Goal: Task Accomplishment & Management: Use online tool/utility

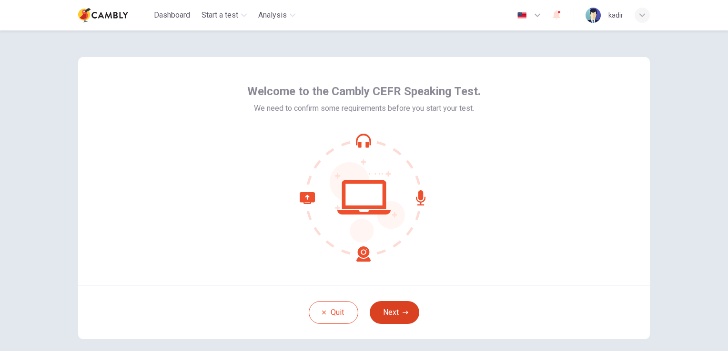
click at [406, 309] on button "Next" at bounding box center [395, 312] width 50 height 23
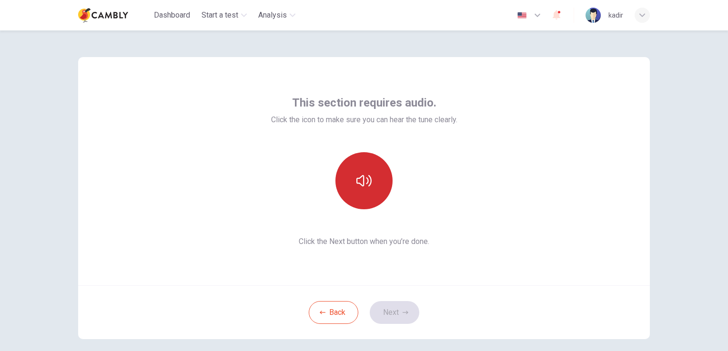
click at [360, 185] on icon "button" at bounding box center [363, 180] width 15 height 15
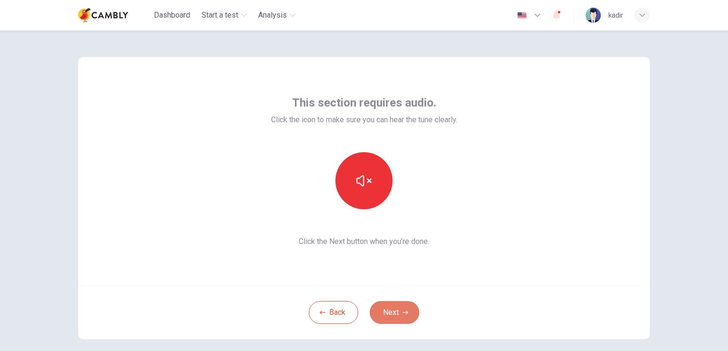
click at [394, 310] on button "Next" at bounding box center [395, 312] width 50 height 23
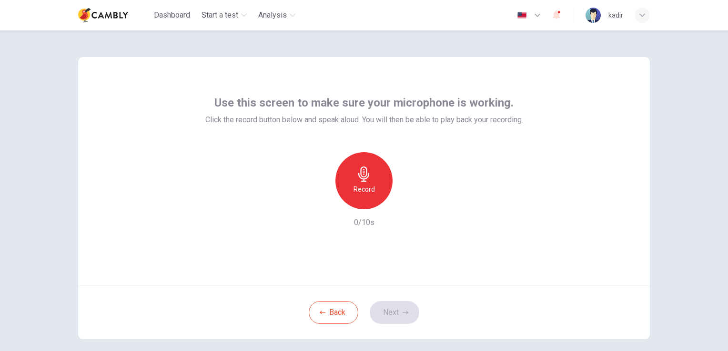
click at [349, 174] on div "Record" at bounding box center [363, 180] width 57 height 57
click at [359, 181] on icon "button" at bounding box center [363, 174] width 11 height 15
click at [400, 203] on div "button" at bounding box center [407, 201] width 15 height 15
click at [393, 316] on button "Next" at bounding box center [395, 312] width 50 height 23
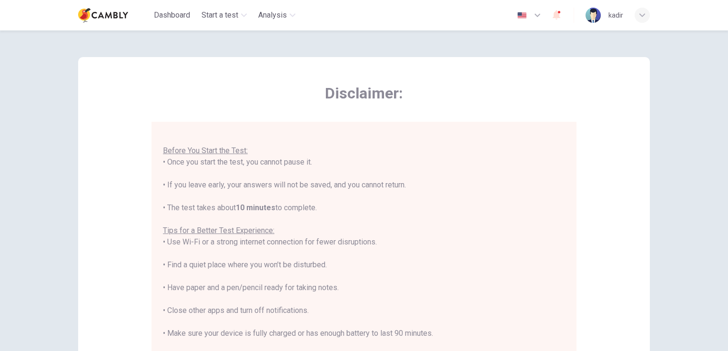
scroll to position [143, 0]
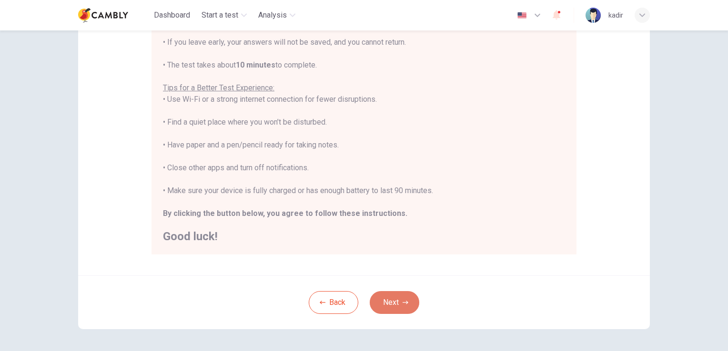
click at [394, 301] on button "Next" at bounding box center [395, 302] width 50 height 23
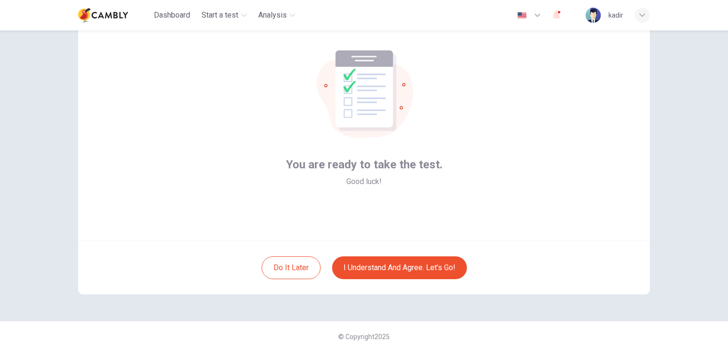
scroll to position [0, 0]
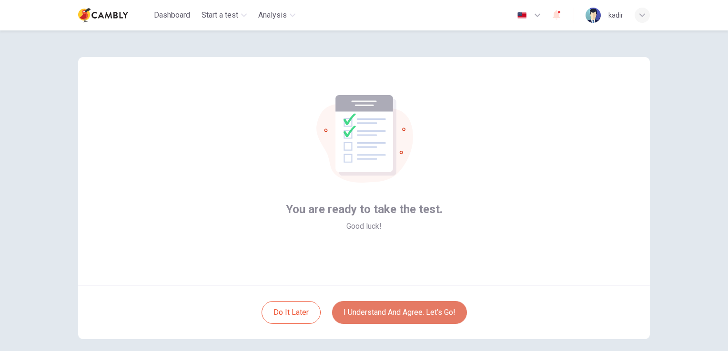
click at [422, 310] on button "I understand and agree. Let’s go!" at bounding box center [399, 312] width 135 height 23
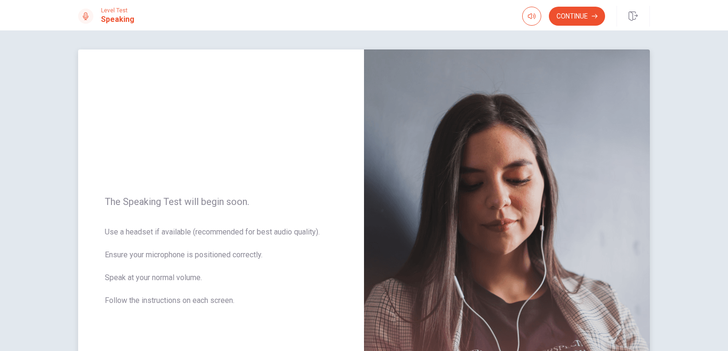
drag, startPoint x: 165, startPoint y: 190, endPoint x: 312, endPoint y: 213, distance: 149.5
click at [333, 197] on div "The Speaking Test will begin soon. Use a headset if available (recommended for …" at bounding box center [221, 257] width 286 height 415
click at [166, 241] on span "Use a headset if available (recommended for best audio quality). Ensure your mi…" at bounding box center [221, 272] width 232 height 91
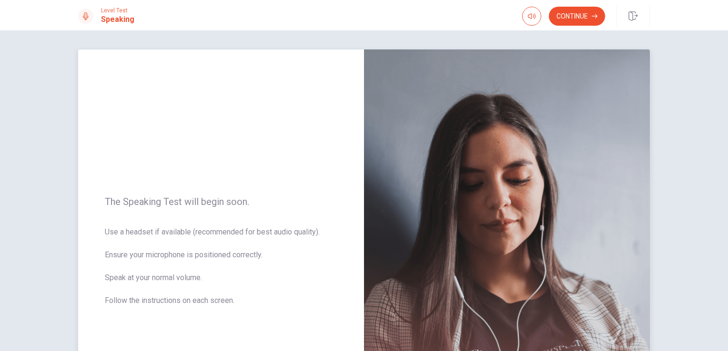
click at [162, 237] on span "Use a headset if available (recommended for best audio quality). Ensure your mi…" at bounding box center [221, 272] width 232 height 91
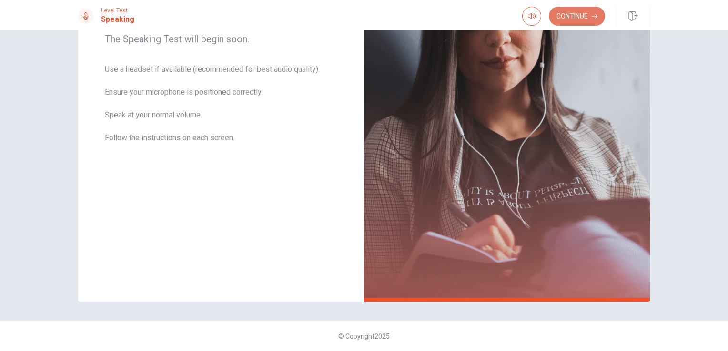
click at [583, 19] on button "Continue" at bounding box center [577, 16] width 56 height 19
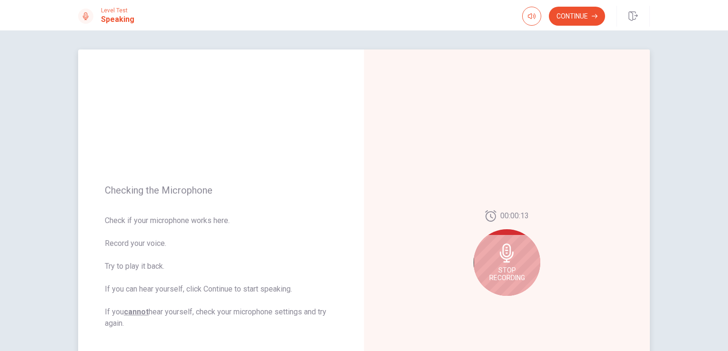
scroll to position [48, 0]
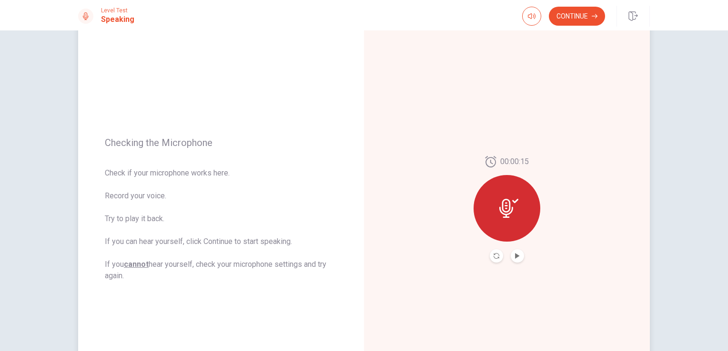
click at [520, 255] on button "Play Audio" at bounding box center [517, 256] width 13 height 13
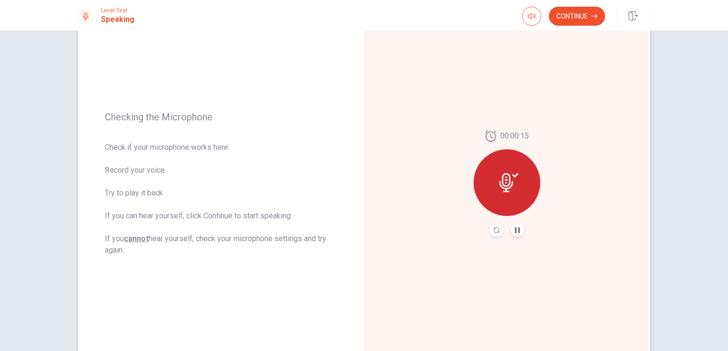
scroll to position [0, 0]
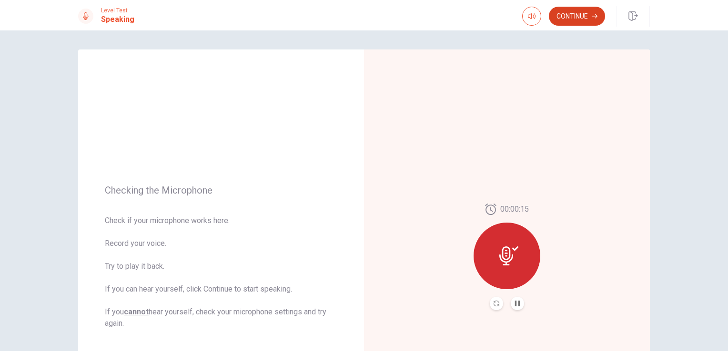
click at [572, 21] on button "Continue" at bounding box center [577, 16] width 56 height 19
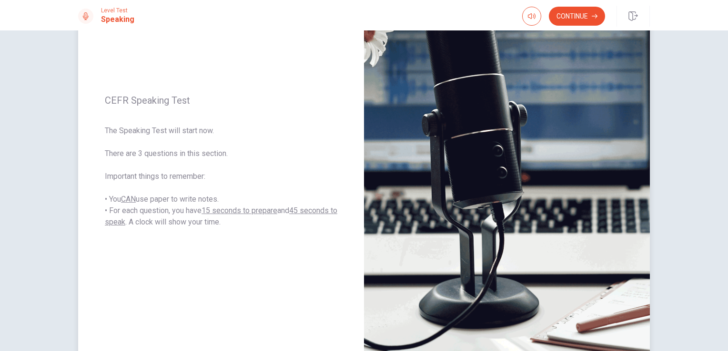
scroll to position [48, 0]
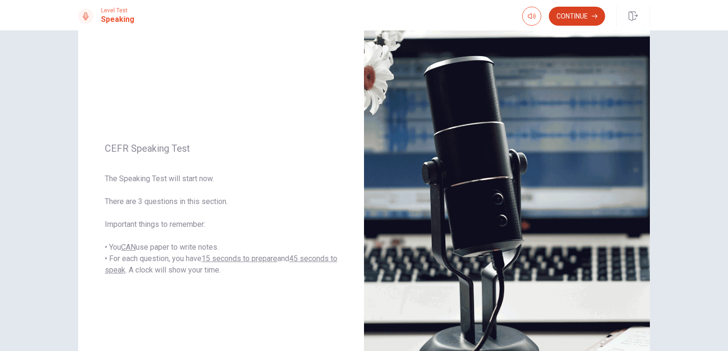
click at [571, 14] on button "Continue" at bounding box center [577, 16] width 56 height 19
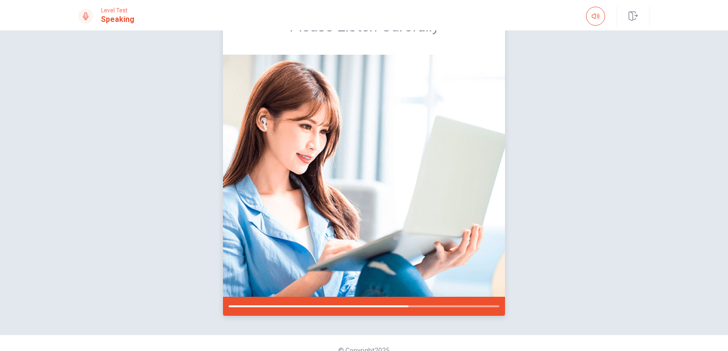
scroll to position [66, 0]
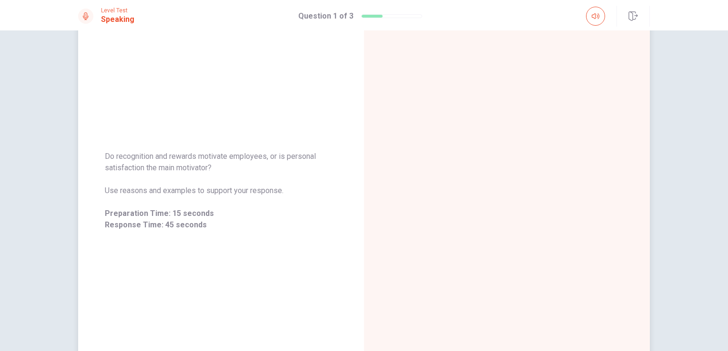
drag, startPoint x: 155, startPoint y: 208, endPoint x: 239, endPoint y: 204, distance: 83.9
click at [239, 204] on div "Do recognition and rewards motivate employees, or is personal satisfaction the …" at bounding box center [221, 191] width 232 height 80
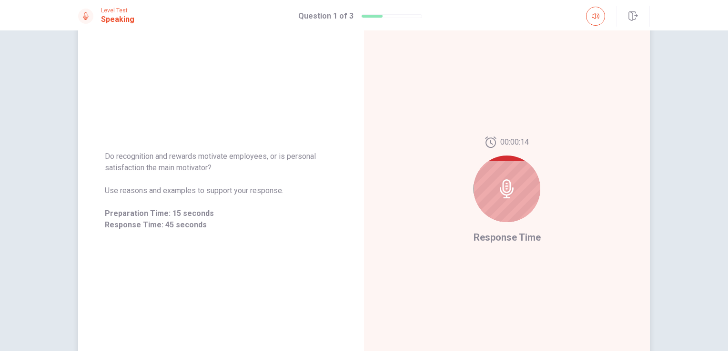
click at [518, 188] on div at bounding box center [506, 189] width 67 height 67
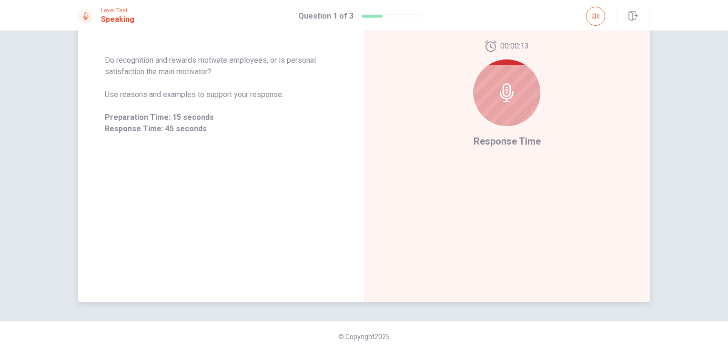
scroll to position [163, 0]
click at [503, 216] on div "00:00:13 Response Time" at bounding box center [507, 94] width 286 height 415
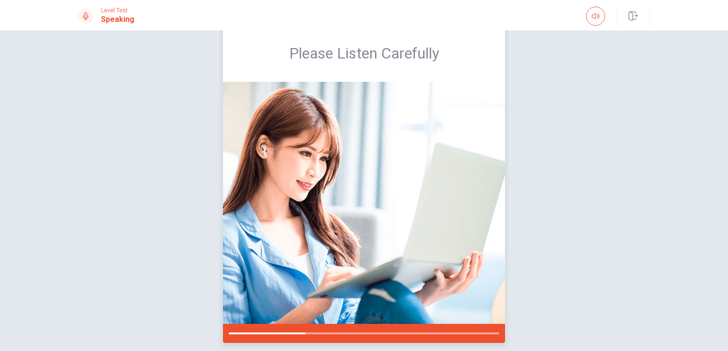
scroll to position [48, 0]
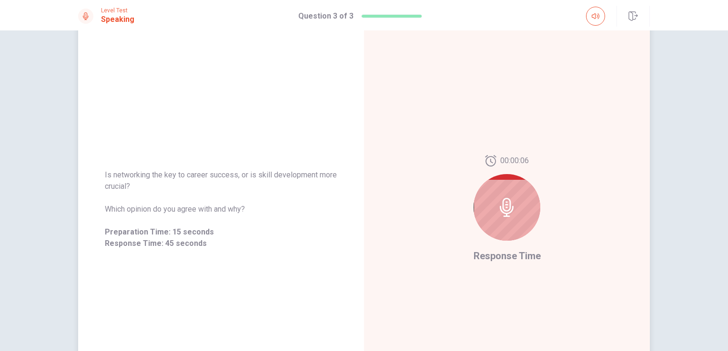
click at [312, 122] on div "Is networking the key to career success, or is skill development more crucial? …" at bounding box center [221, 209] width 286 height 415
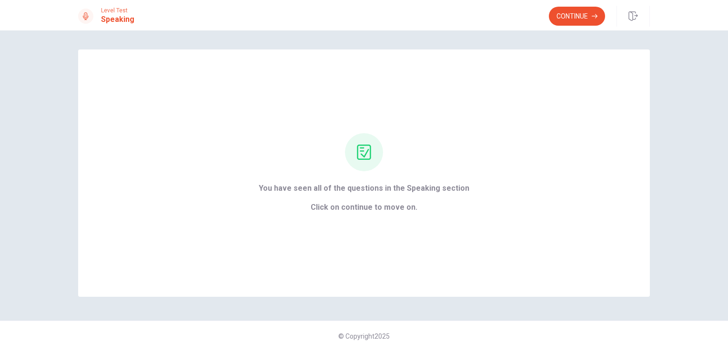
scroll to position [0, 0]
click at [387, 198] on div "You have seen all of the questions in the Speaking section Click on continue to…" at bounding box center [364, 198] width 211 height 30
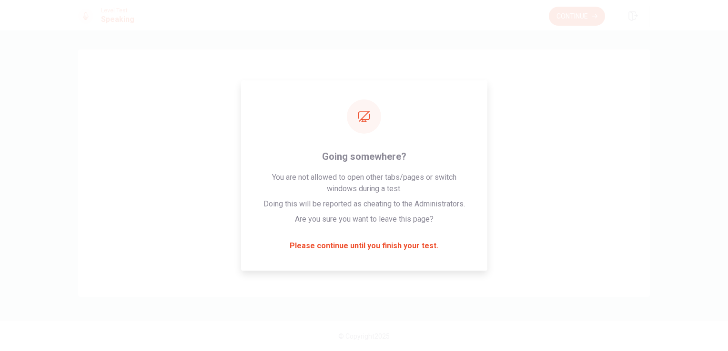
click at [561, 26] on div "Continue" at bounding box center [599, 16] width 101 height 21
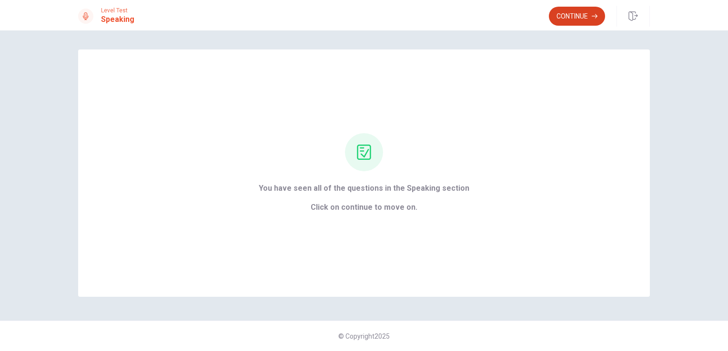
click at [566, 14] on button "Continue" at bounding box center [577, 16] width 56 height 19
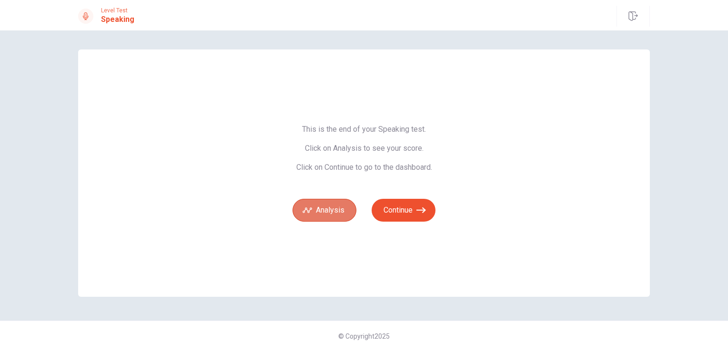
click at [338, 211] on button "Analysis" at bounding box center [324, 210] width 64 height 23
